Goal: Transaction & Acquisition: Obtain resource

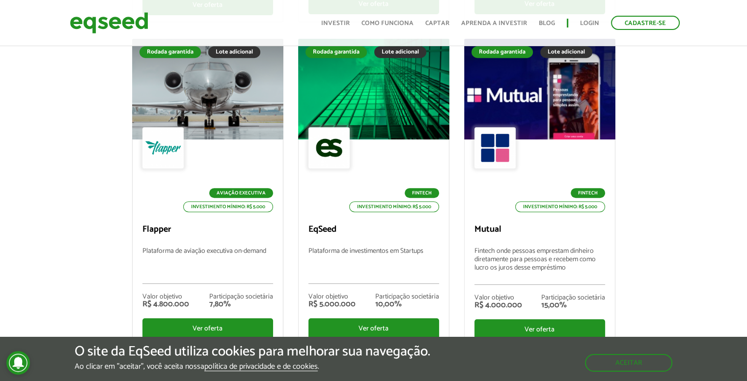
scroll to position [588, 0]
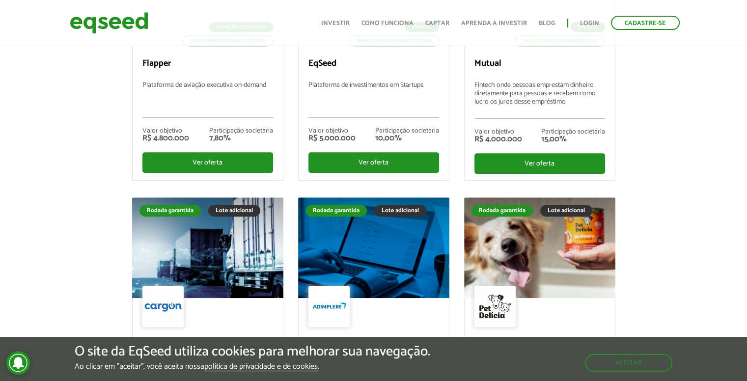
drag, startPoint x: 754, startPoint y: 71, endPoint x: 748, endPoint y: 77, distance: 9.0
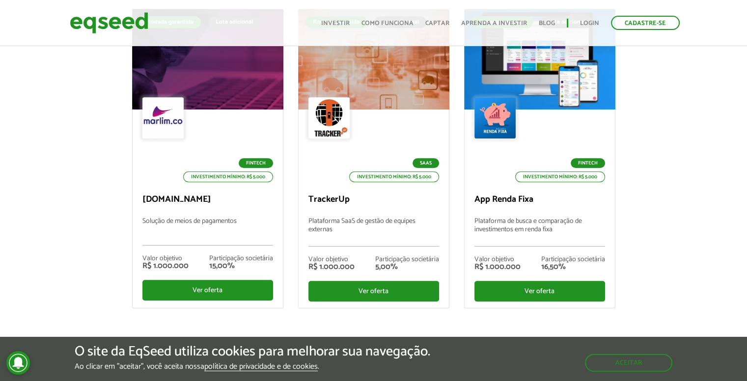
scroll to position [4297, 0]
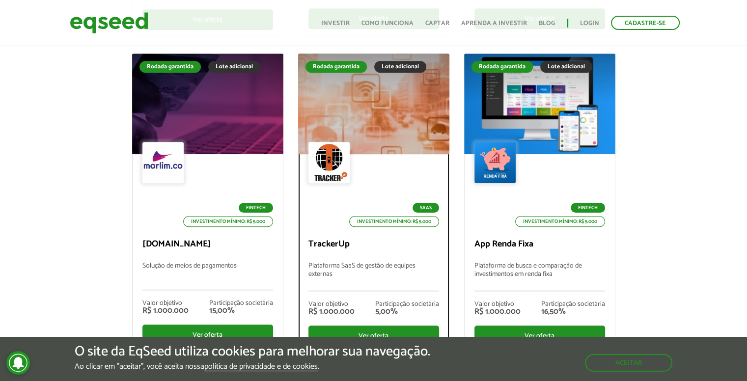
click at [332, 180] on div at bounding box center [329, 162] width 41 height 41
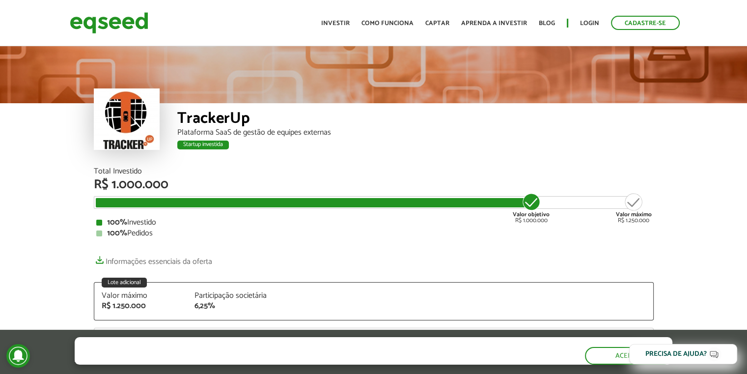
drag, startPoint x: 754, startPoint y: 91, endPoint x: 754, endPoint y: 47, distance: 43.7
click at [747, 47] on html "Cadastre-se Toggle navigation Toggle navigation Início Investir Captar" at bounding box center [373, 187] width 747 height 374
